Goal: Navigation & Orientation: Find specific page/section

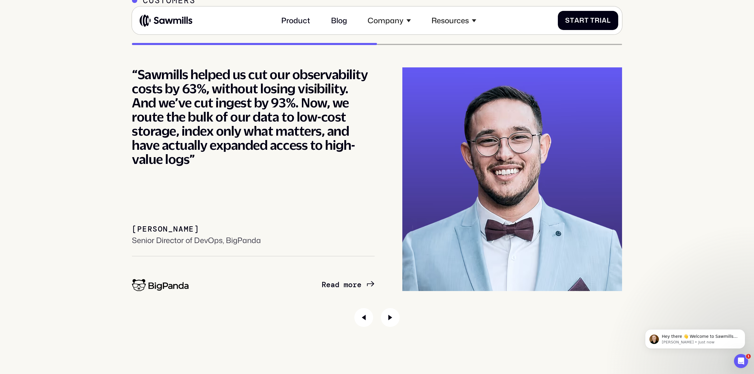
scroll to position [3489, 0]
click at [390, 316] on icon "Next slide" at bounding box center [390, 317] width 19 height 19
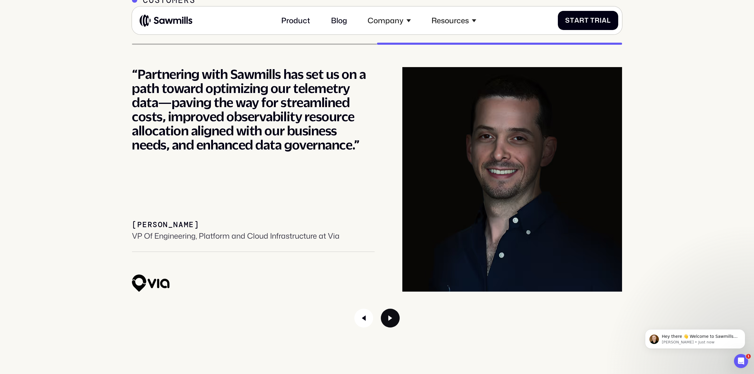
click at [389, 316] on icon "Next slide" at bounding box center [390, 318] width 19 height 19
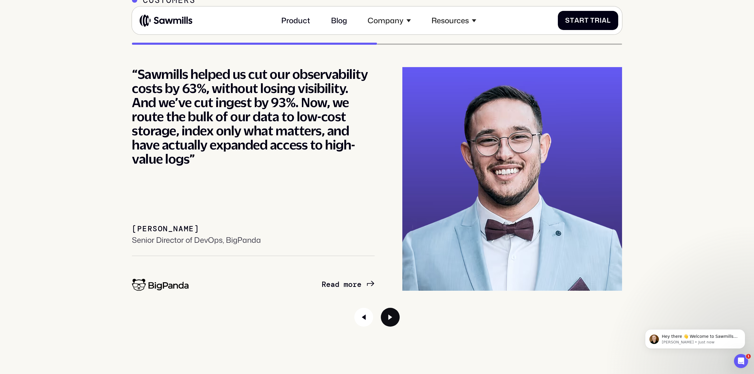
click at [387, 315] on icon "Next slide" at bounding box center [390, 317] width 19 height 19
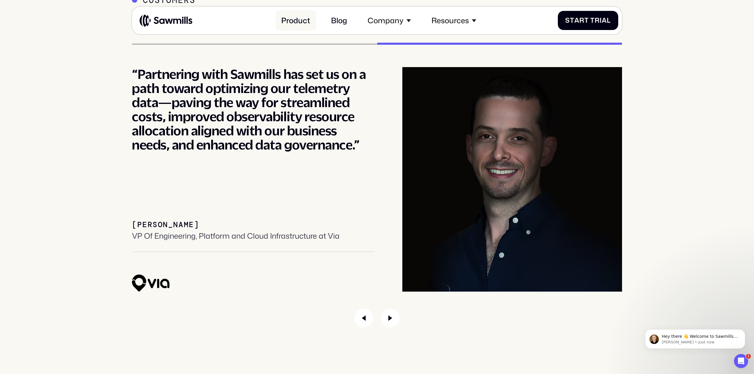
click at [289, 23] on link "Product" at bounding box center [296, 20] width 40 height 20
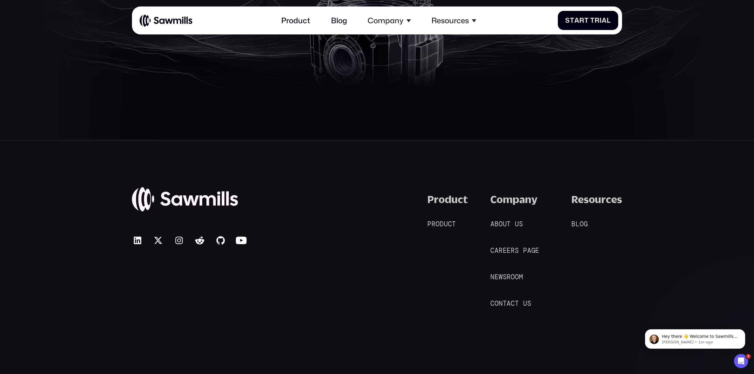
scroll to position [3753, 0]
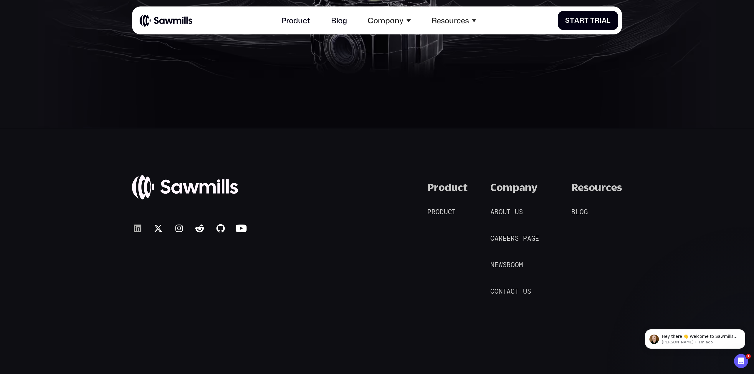
click at [135, 230] on icon at bounding box center [137, 228] width 11 height 11
